Goal: Navigation & Orientation: Find specific page/section

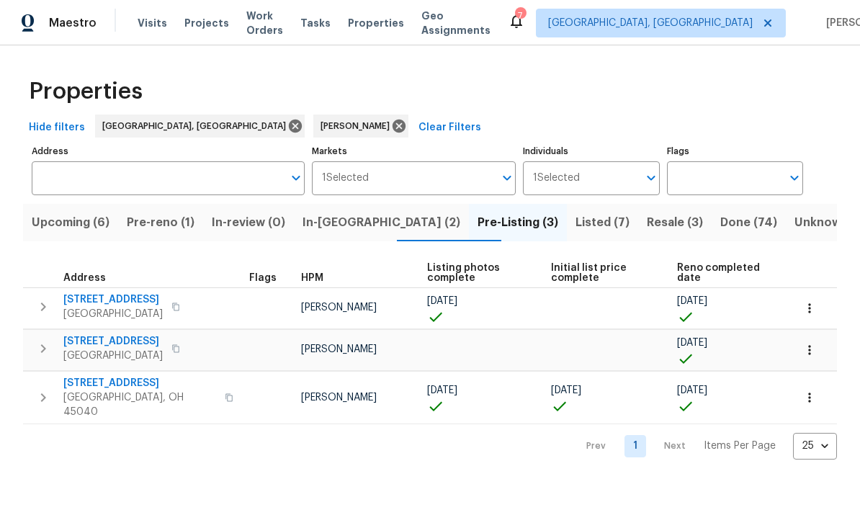
click at [185, 220] on span "Pre-reno (1)" at bounding box center [161, 223] width 68 height 20
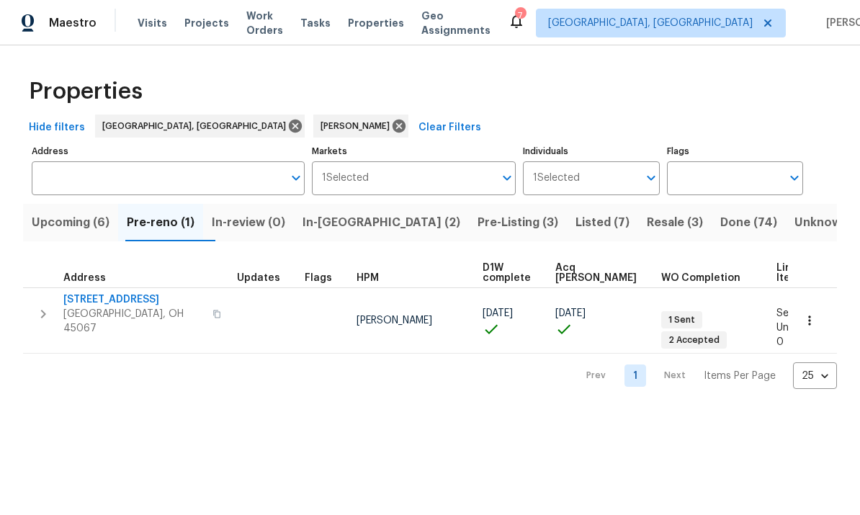
click at [94, 221] on span "Upcoming (6)" at bounding box center [71, 223] width 78 height 20
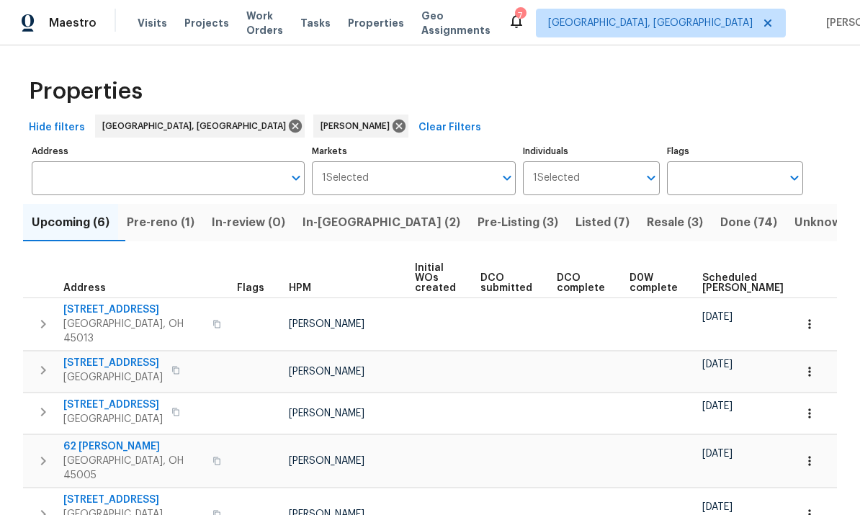
click at [285, 220] on span "In-review (0)" at bounding box center [248, 223] width 73 height 20
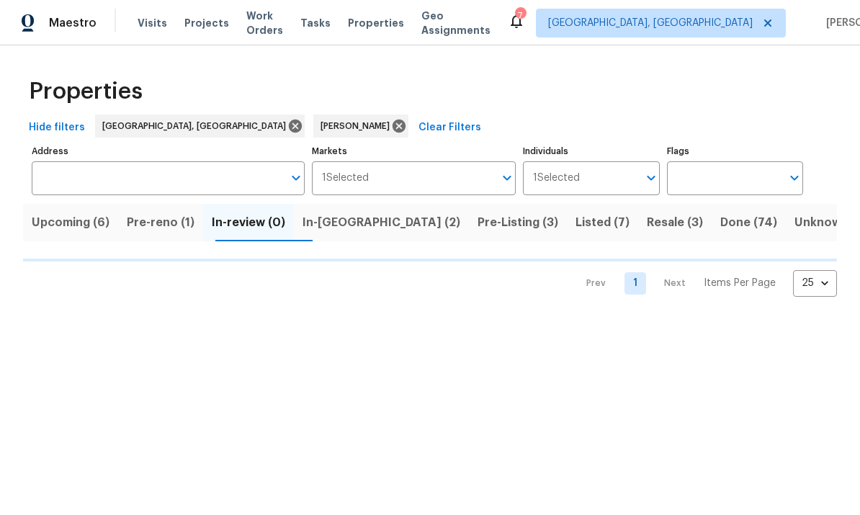
click at [365, 228] on span "In-reno (2)" at bounding box center [382, 223] width 158 height 20
